Goal: Task Accomplishment & Management: Manage account settings

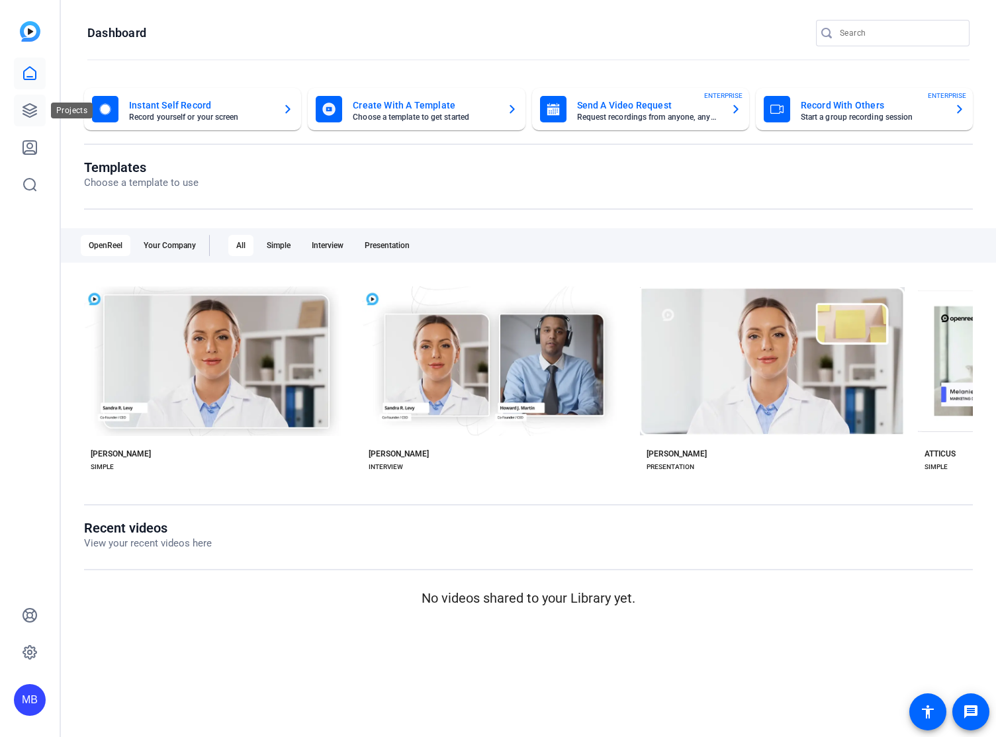
click at [29, 103] on icon at bounding box center [30, 111] width 16 height 16
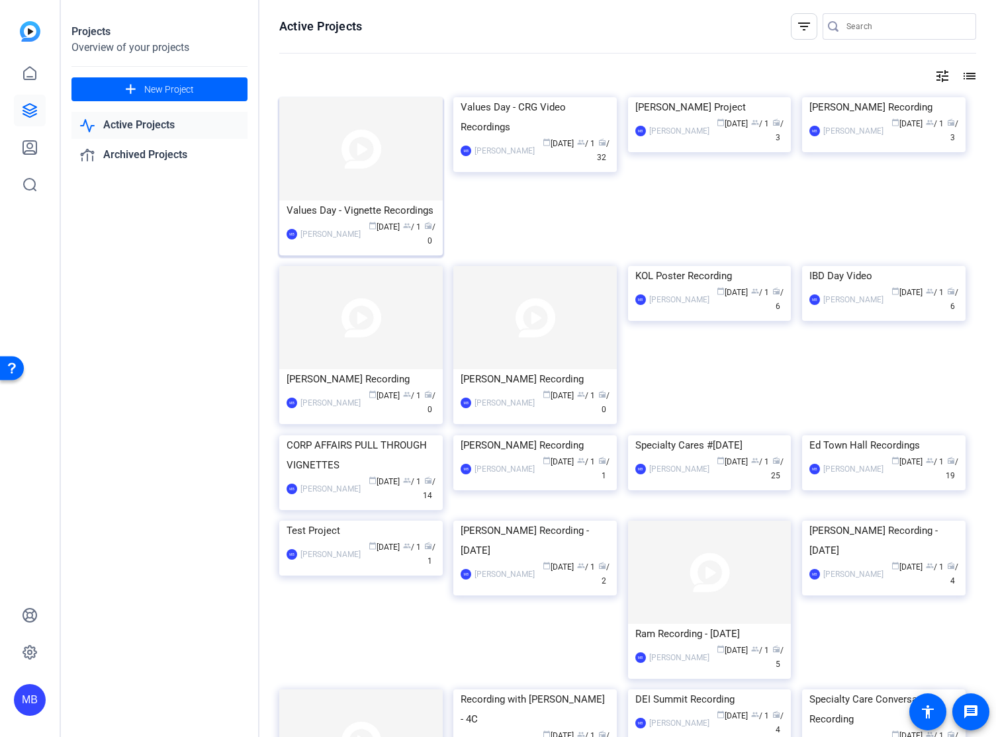
click at [378, 206] on div "Values Day - Vignette Recordings" at bounding box center [360, 210] width 149 height 20
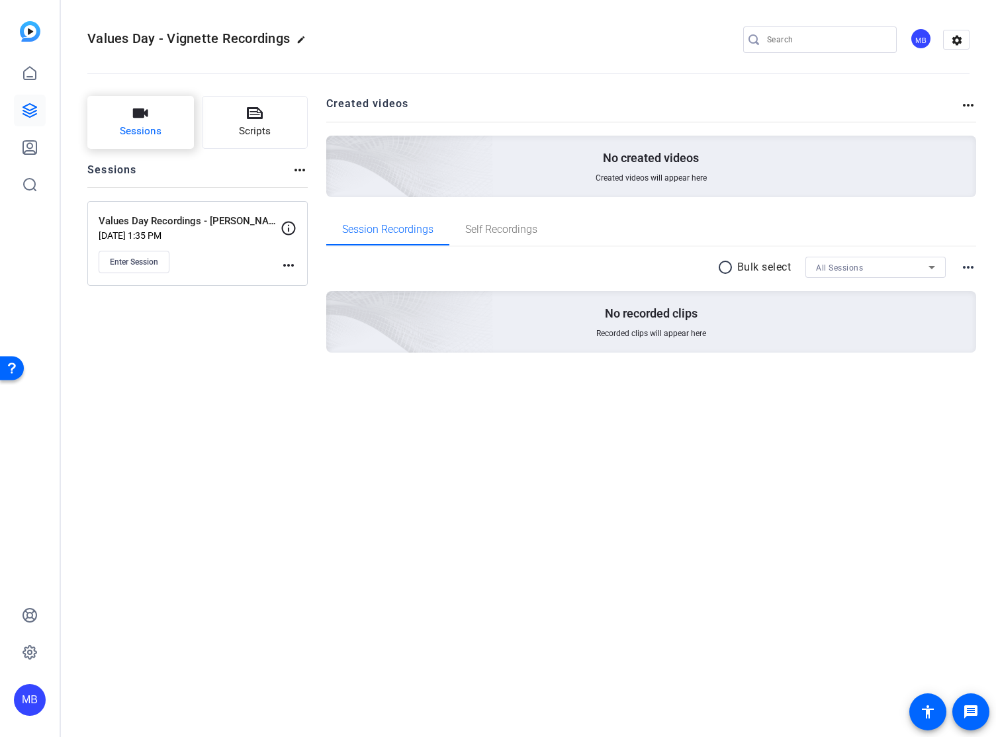
click at [136, 121] on button "Sessions" at bounding box center [140, 122] width 106 height 53
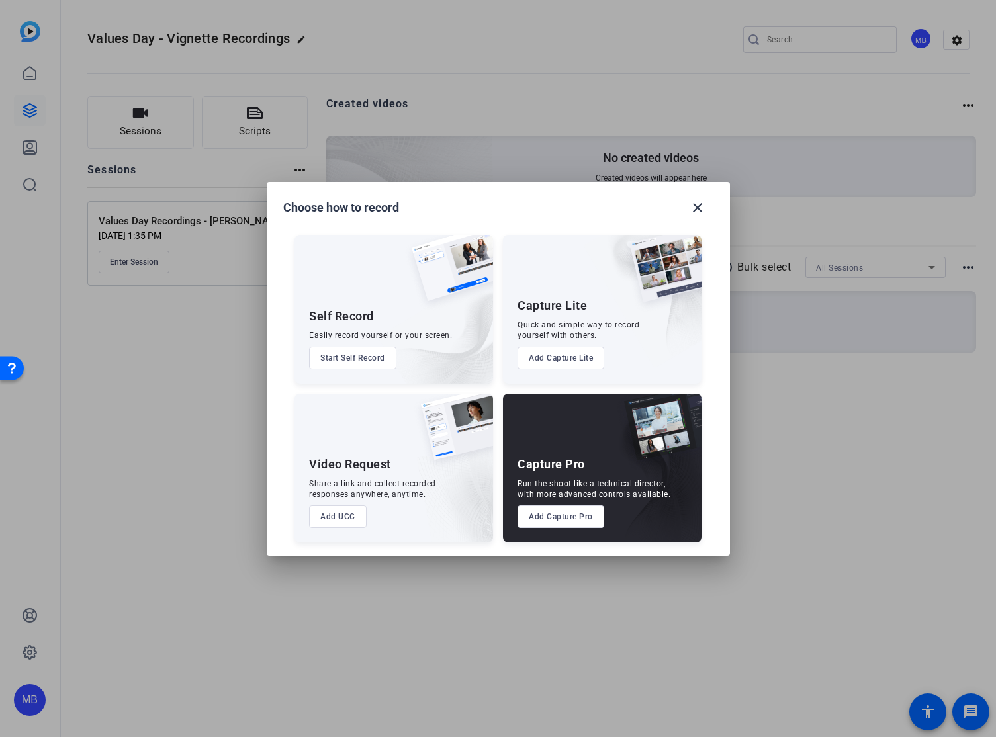
click at [567, 514] on button "Add Capture Pro" at bounding box center [560, 516] width 87 height 22
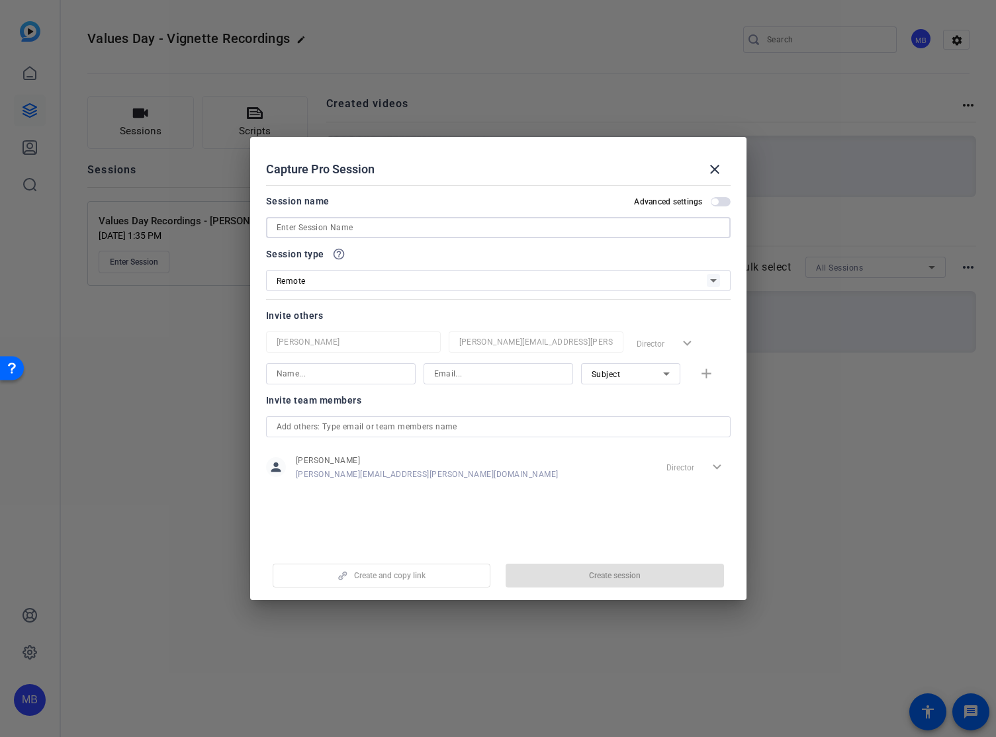
click at [314, 226] on input at bounding box center [498, 228] width 443 height 16
type input "Values Day Recordings - Abisola"
click at [643, 574] on span "button" at bounding box center [614, 576] width 218 height 32
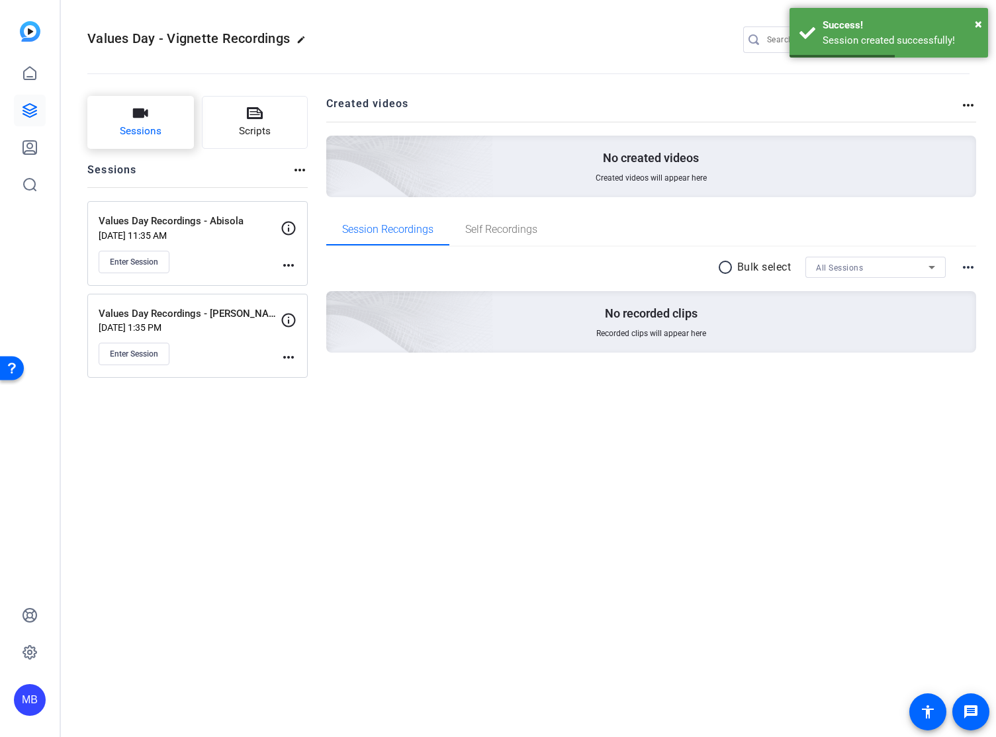
click at [141, 122] on button "Sessions" at bounding box center [140, 122] width 106 height 53
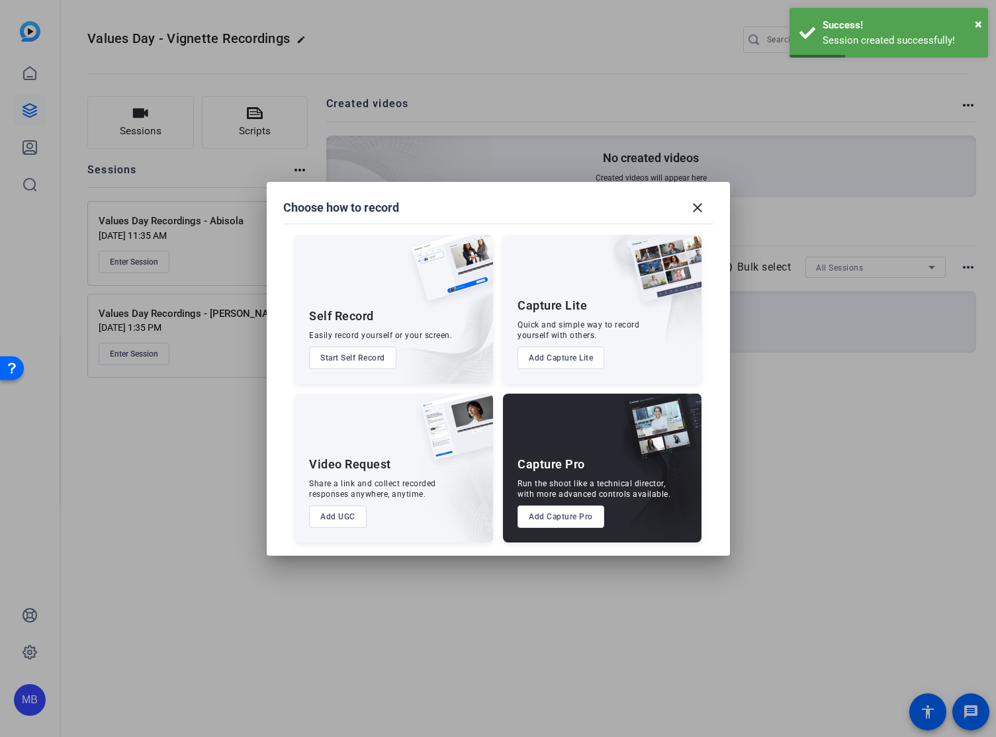
click at [555, 517] on button "Add Capture Pro" at bounding box center [560, 516] width 87 height 22
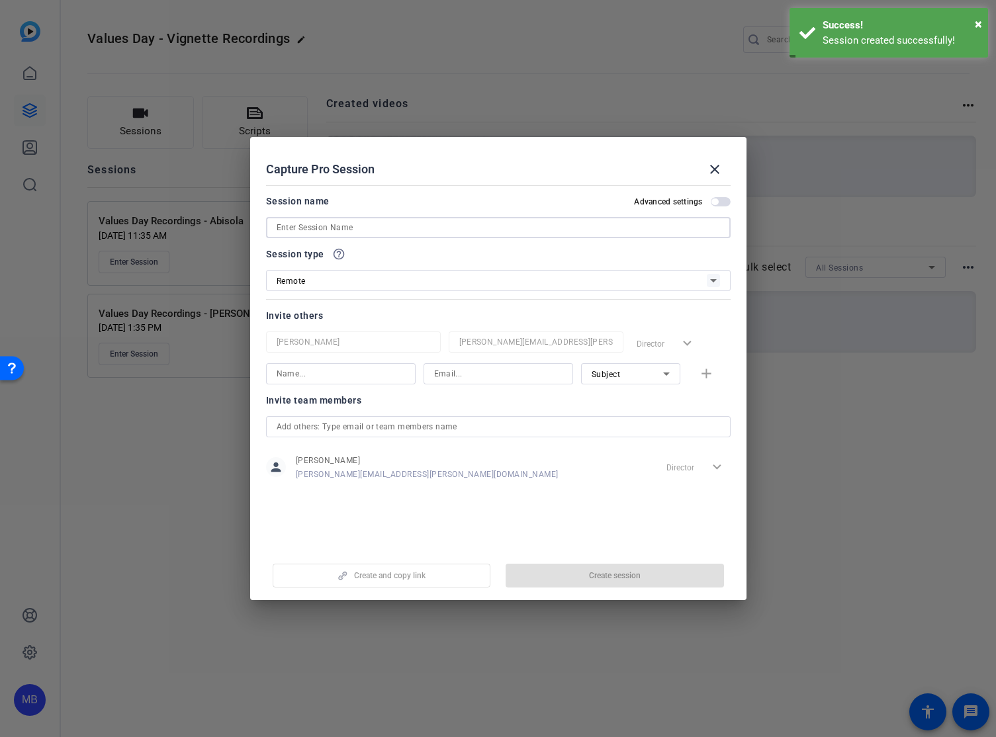
click at [351, 232] on input at bounding box center [498, 228] width 443 height 16
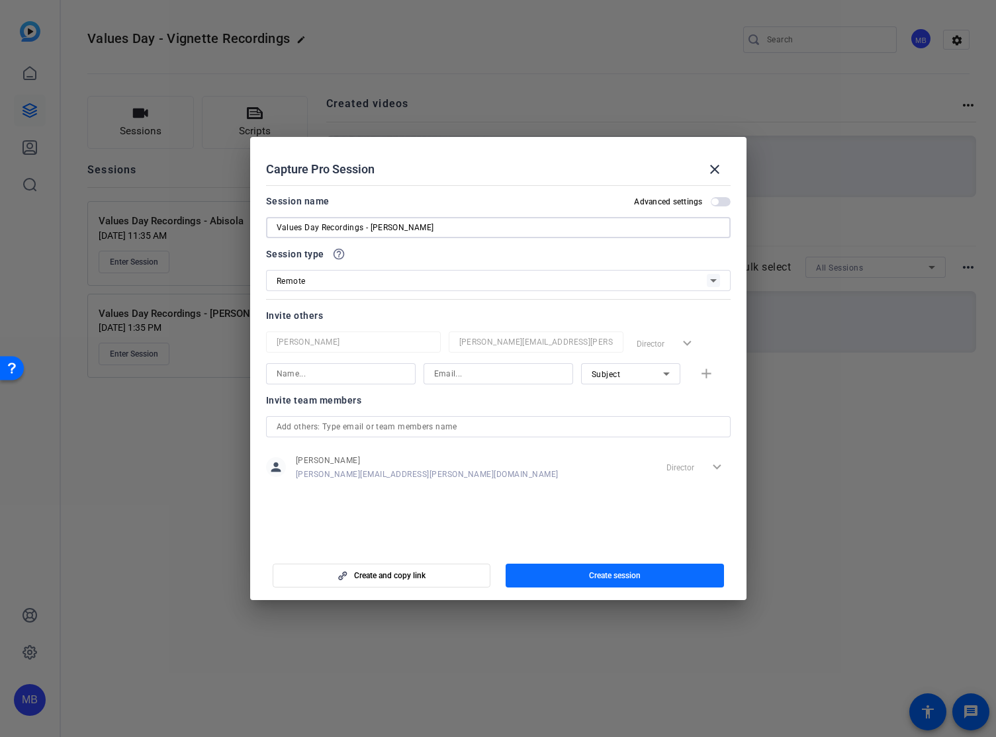
type input "Values Day Recordings - [PERSON_NAME]"
click at [627, 570] on span "Create session" at bounding box center [615, 575] width 52 height 11
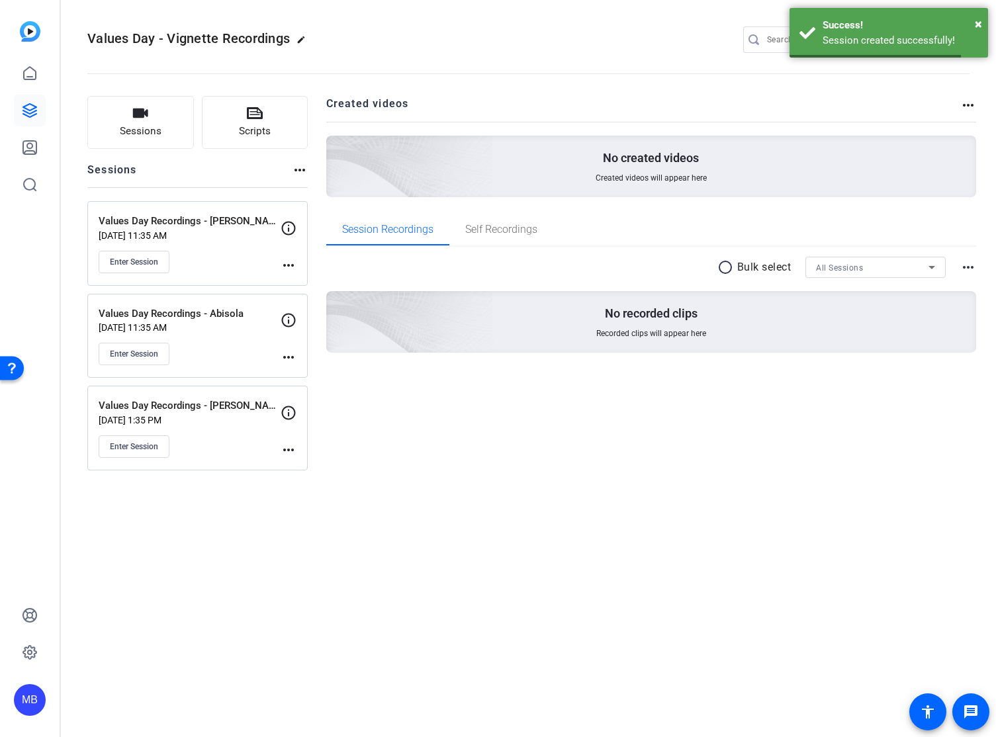
click at [429, 534] on div "Values Day - Vignette Recordings edit MB settings Sessions Scripts Sessions mor…" at bounding box center [528, 368] width 935 height 737
click at [288, 263] on mat-icon "more_horiz" at bounding box center [288, 265] width 16 height 16
click at [325, 285] on span "Edit Session" at bounding box center [321, 285] width 60 height 16
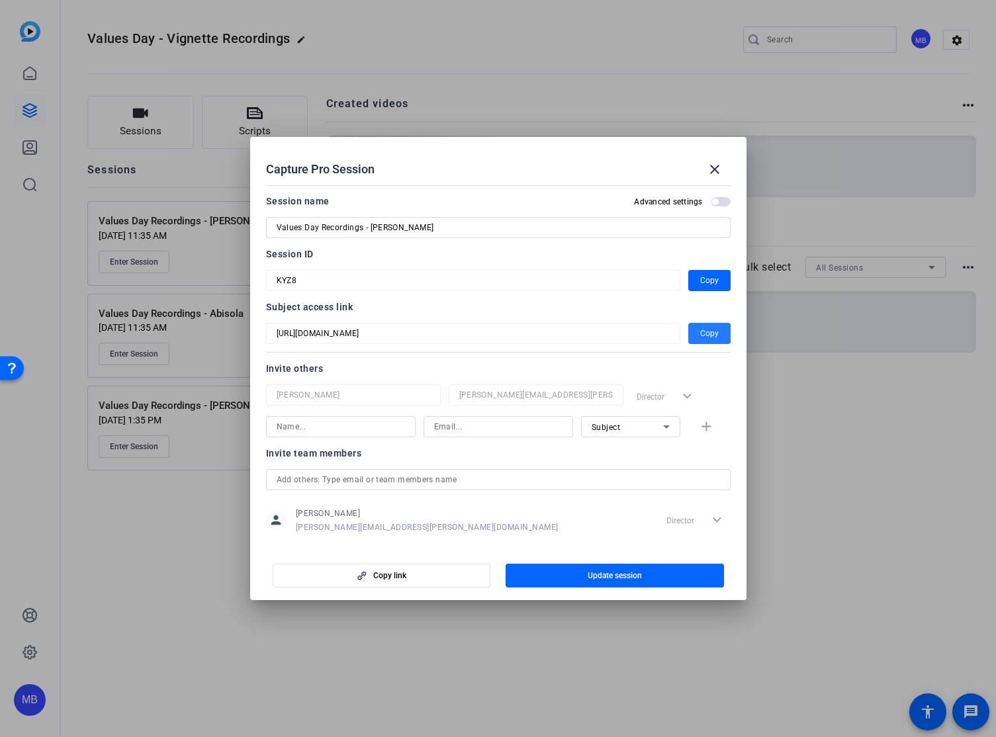
click at [715, 338] on span "Copy" at bounding box center [709, 333] width 19 height 16
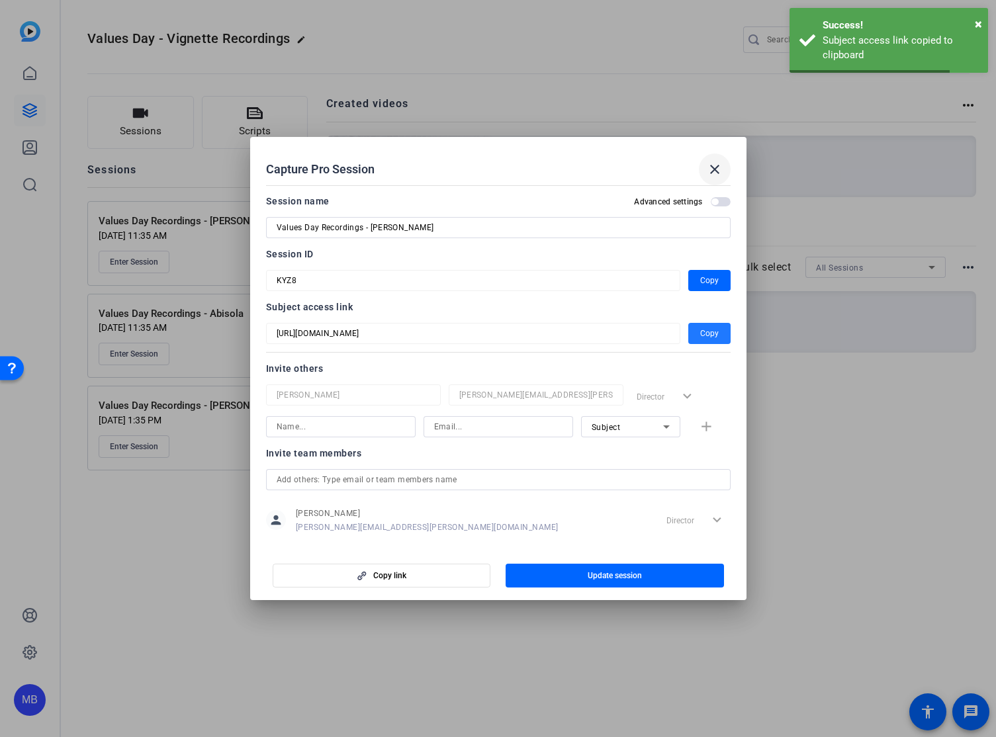
click at [713, 167] on mat-icon "close" at bounding box center [714, 169] width 16 height 16
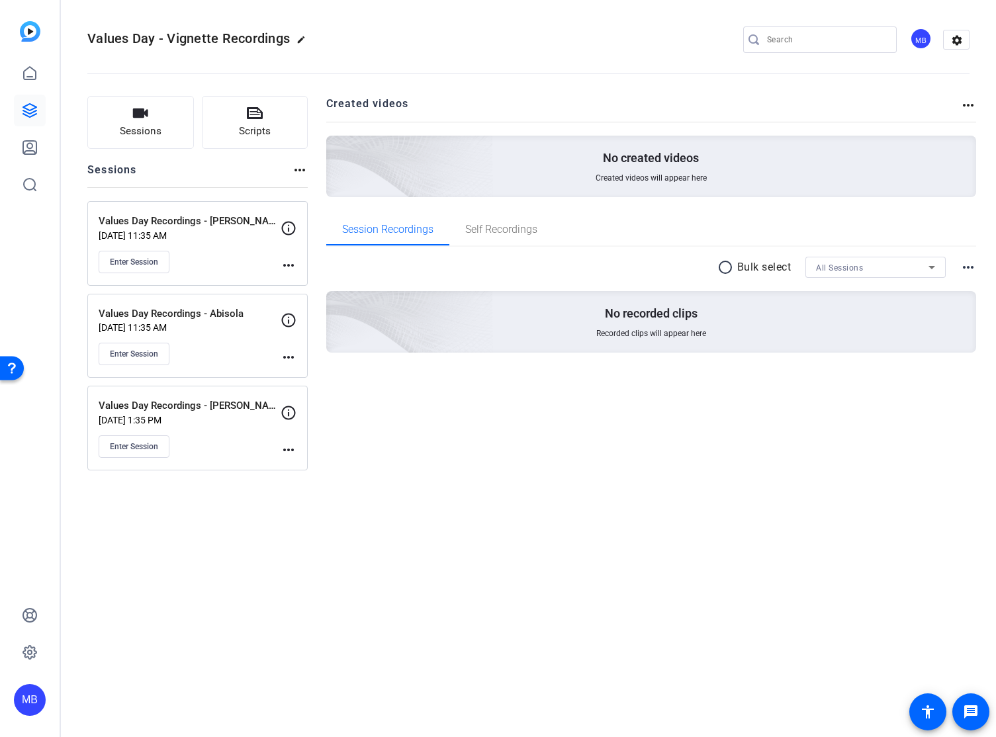
click at [283, 353] on mat-icon "more_horiz" at bounding box center [288, 357] width 16 height 16
click at [316, 370] on span "Edit Session" at bounding box center [321, 377] width 60 height 16
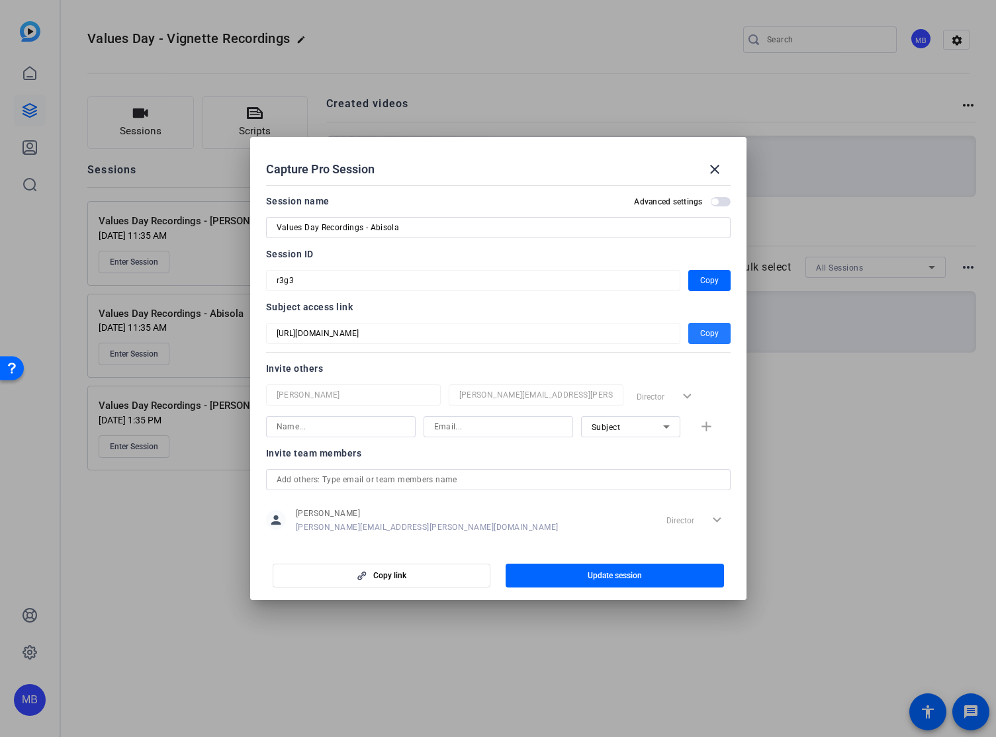
click at [702, 331] on span "Copy" at bounding box center [709, 333] width 19 height 16
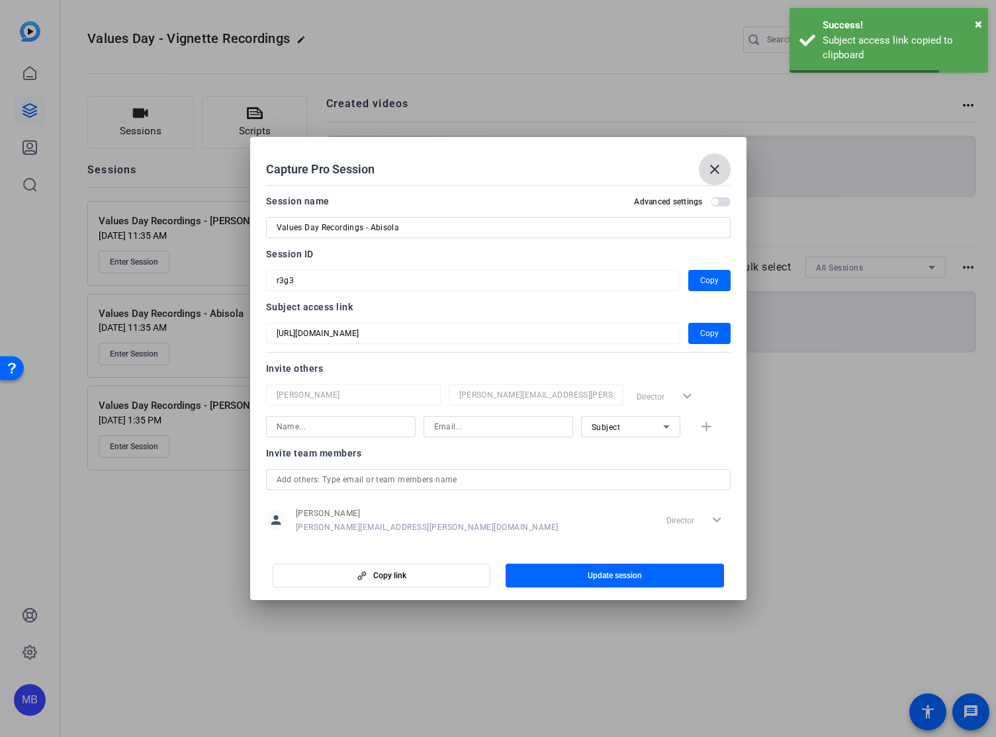
click at [712, 175] on mat-icon "close" at bounding box center [714, 169] width 16 height 16
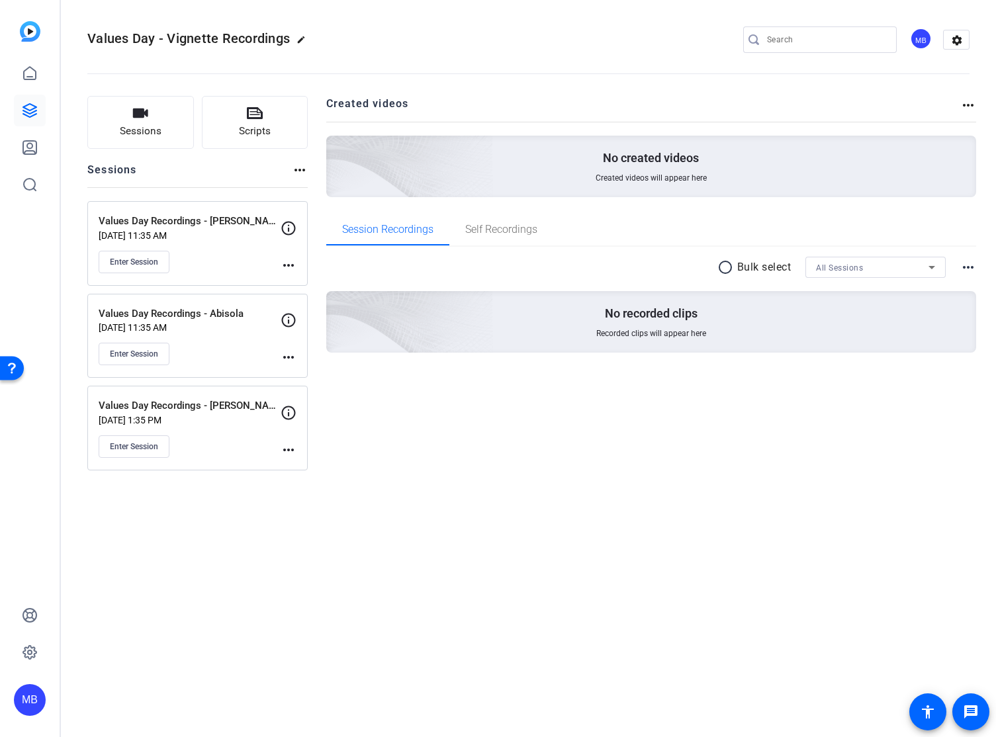
click at [410, 500] on div "Values Day - Vignette Recordings edit MB settings Sessions Scripts Sessions mor…" at bounding box center [528, 368] width 935 height 737
click at [191, 405] on p "Values Day Recordings - [PERSON_NAME]" at bounding box center [190, 405] width 182 height 15
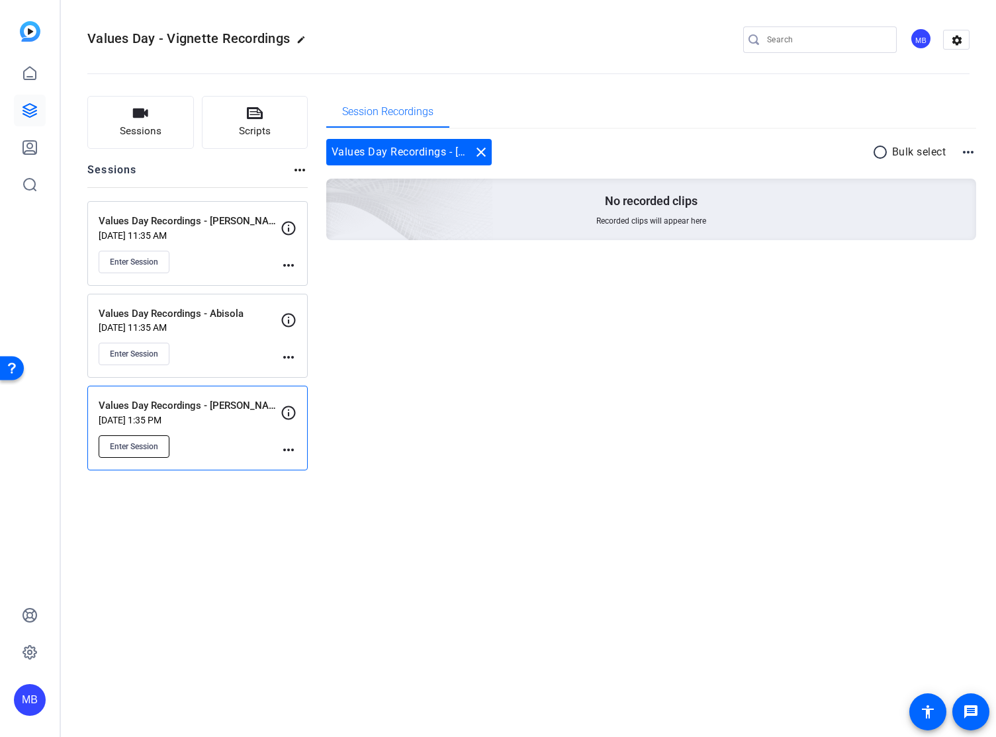
click at [138, 449] on span "Enter Session" at bounding box center [134, 446] width 48 height 11
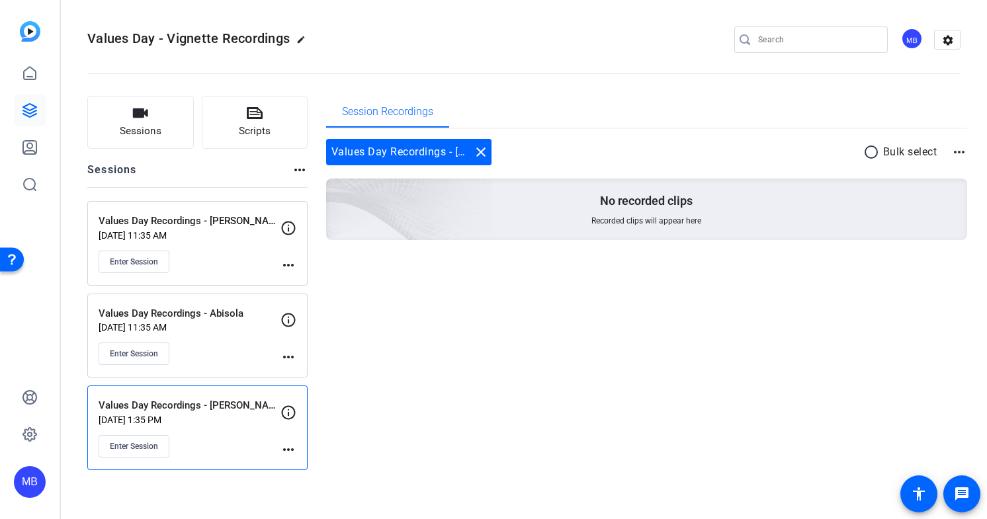
click at [432, 445] on div "Session Recordings Values Day Recordings - Ed Cox close radio_button_unchecked …" at bounding box center [647, 283] width 642 height 374
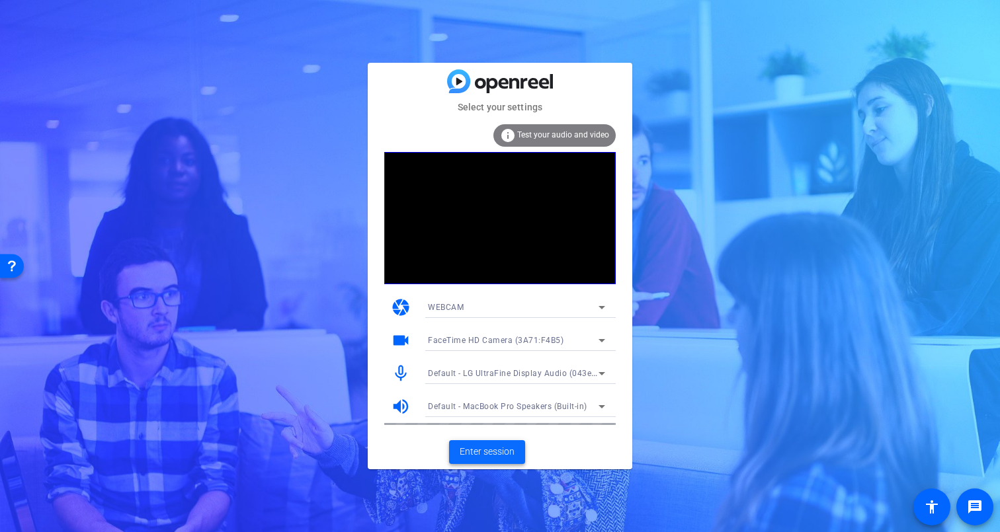
click at [487, 449] on span "Enter session" at bounding box center [487, 452] width 55 height 14
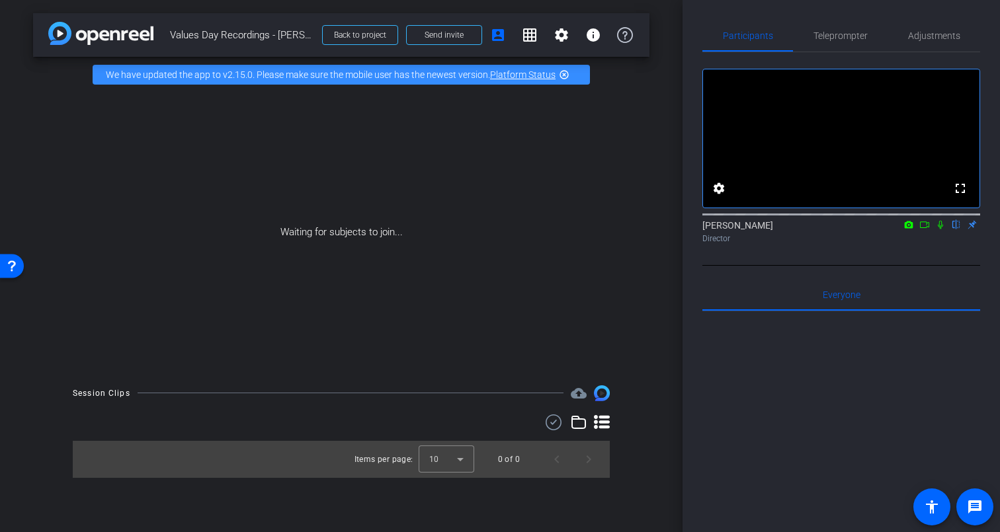
click at [777, 407] on div at bounding box center [841, 475] width 278 height 327
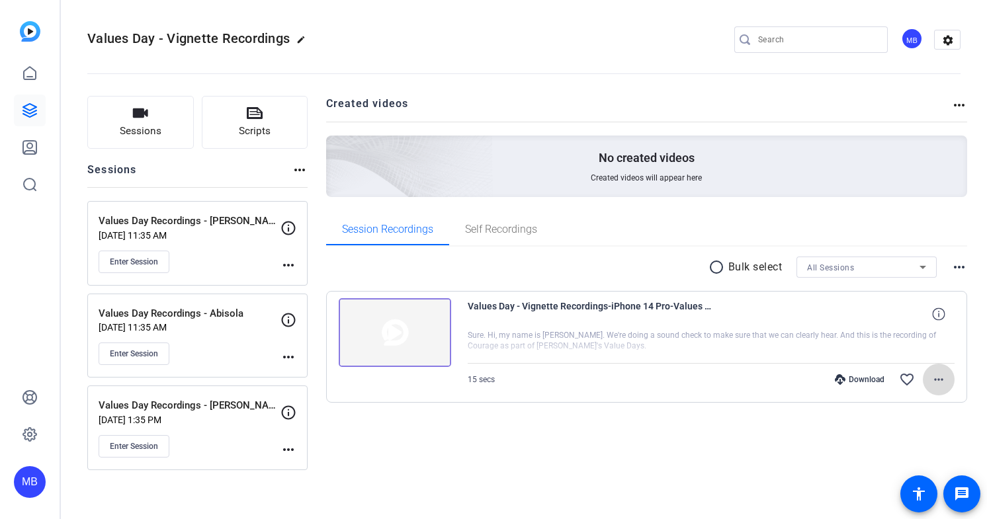
click at [947, 376] on span at bounding box center [939, 380] width 32 height 32
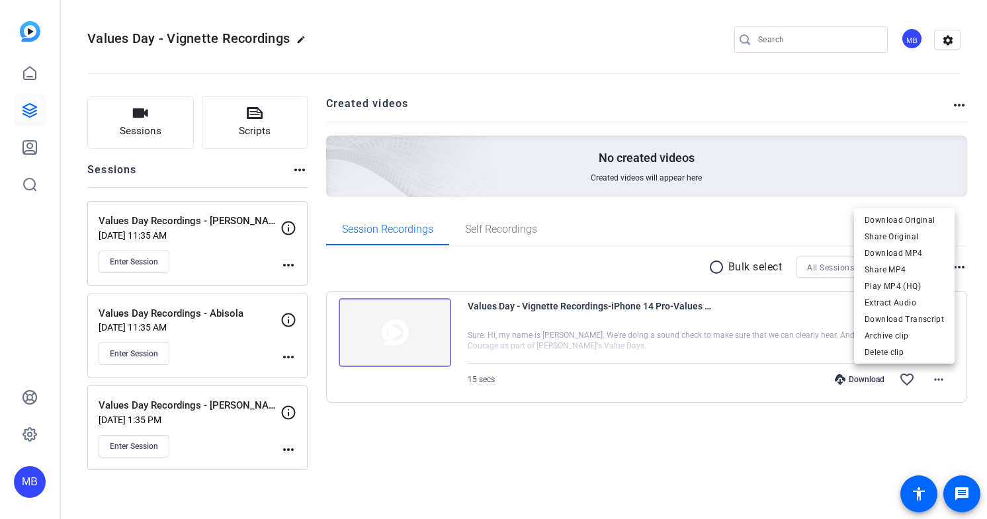
click at [671, 426] on div at bounding box center [493, 259] width 987 height 519
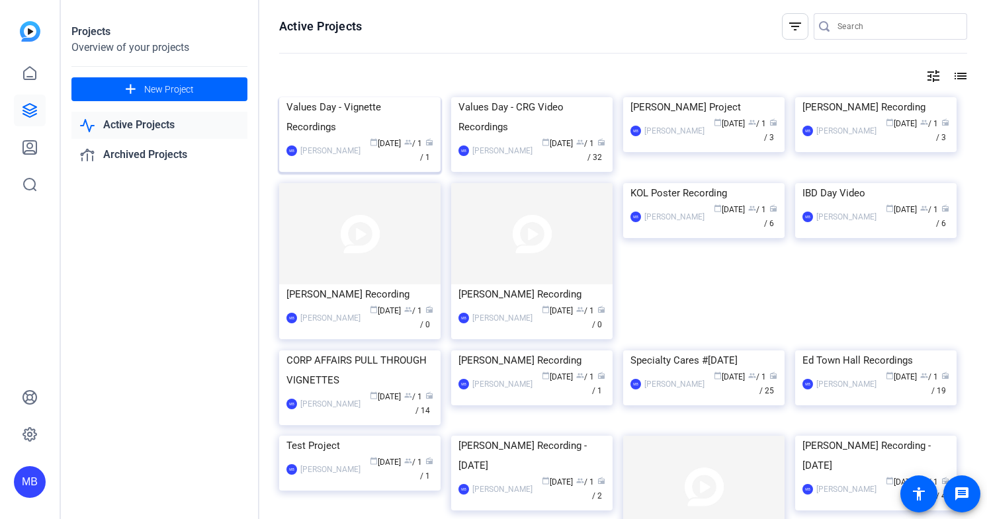
click at [402, 97] on img at bounding box center [359, 97] width 161 height 0
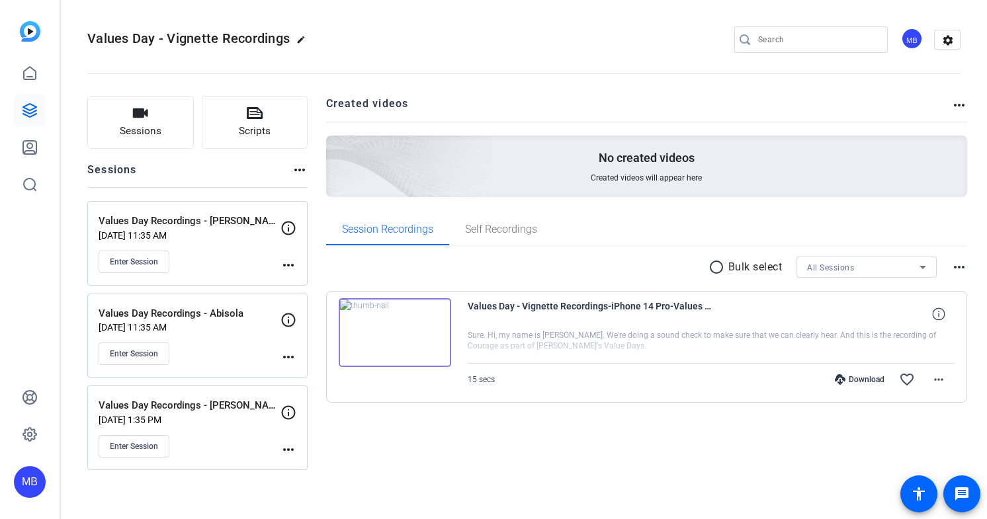
click at [395, 325] on img at bounding box center [395, 332] width 112 height 69
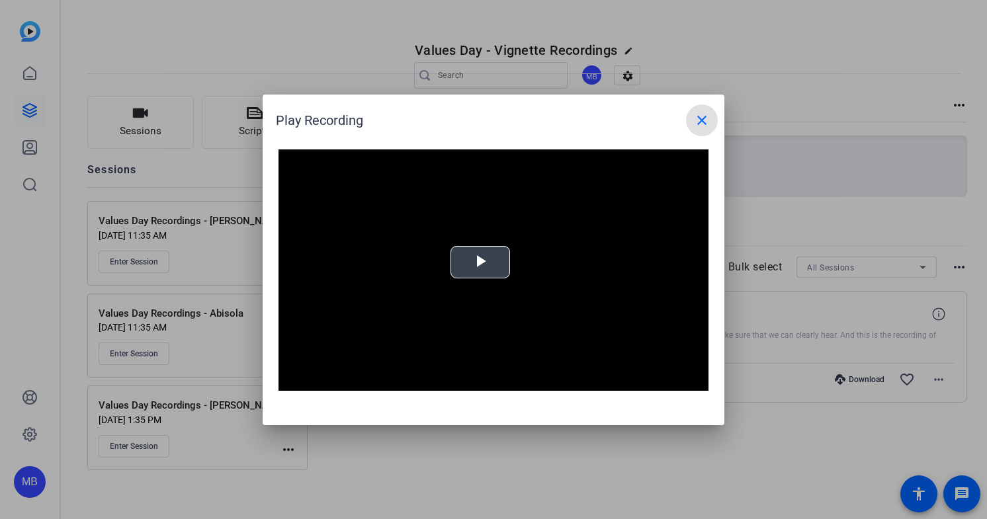
click at [488, 260] on div "Video Player is loading. Play Video Play Mute Current Time 0:00 / Duration -:- …" at bounding box center [493, 270] width 430 height 242
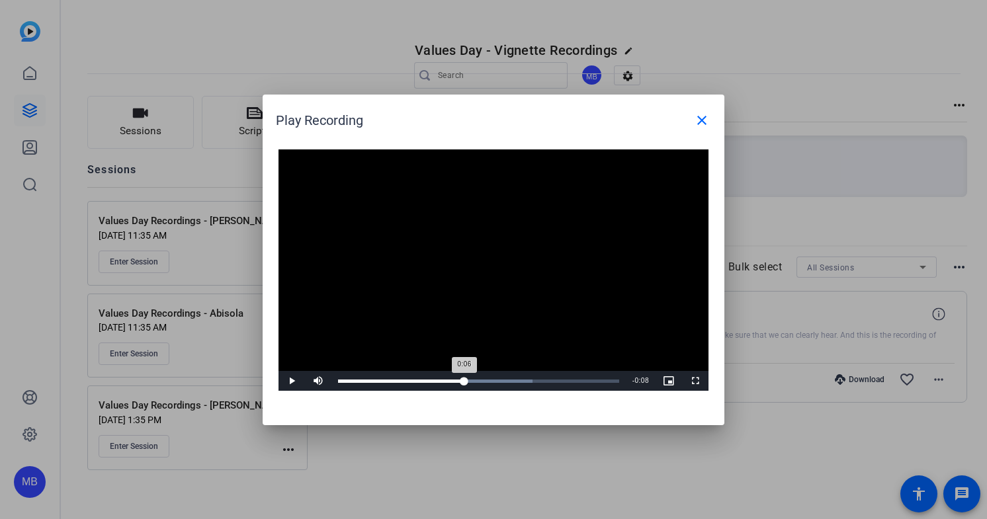
click at [464, 380] on div "Loaded : 69.19% 0:06 0:06" at bounding box center [478, 381] width 281 height 3
click at [352, 315] on video "Video Player" at bounding box center [493, 270] width 430 height 242
click at [700, 122] on mat-icon "close" at bounding box center [702, 120] width 16 height 16
